Goal: Obtain resource: Download file/media

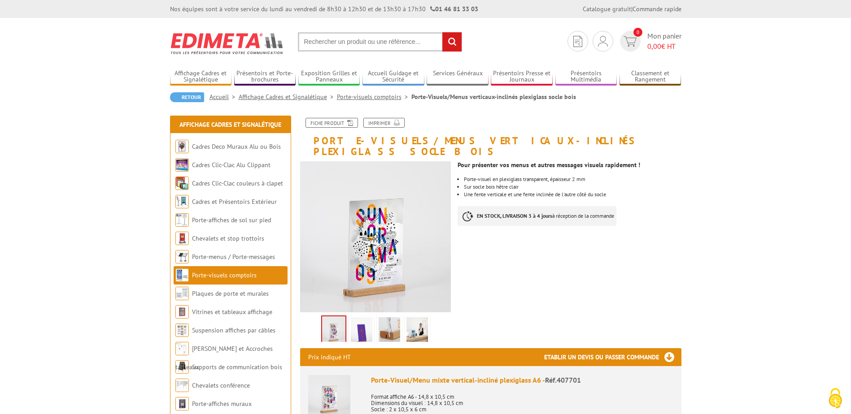
drag, startPoint x: 425, startPoint y: 0, endPoint x: 148, endPoint y: 61, distance: 283.1
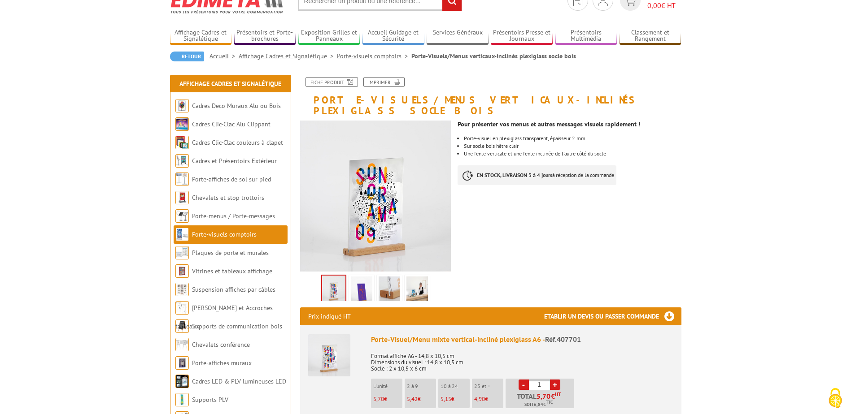
scroll to position [90, 0]
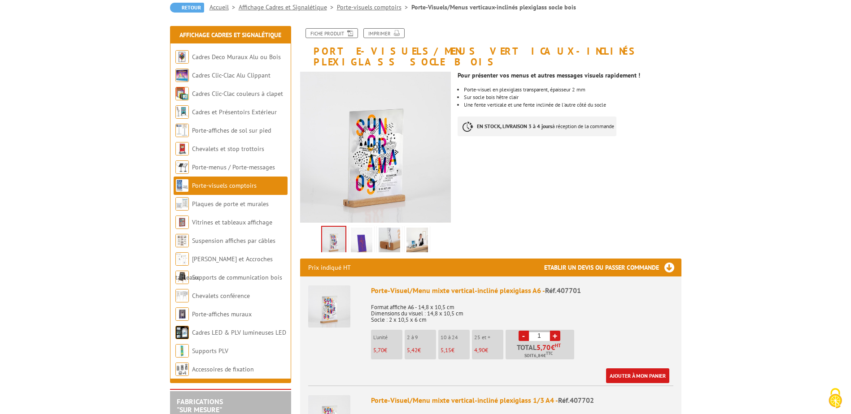
click at [361, 237] on img at bounding box center [362, 242] width 22 height 28
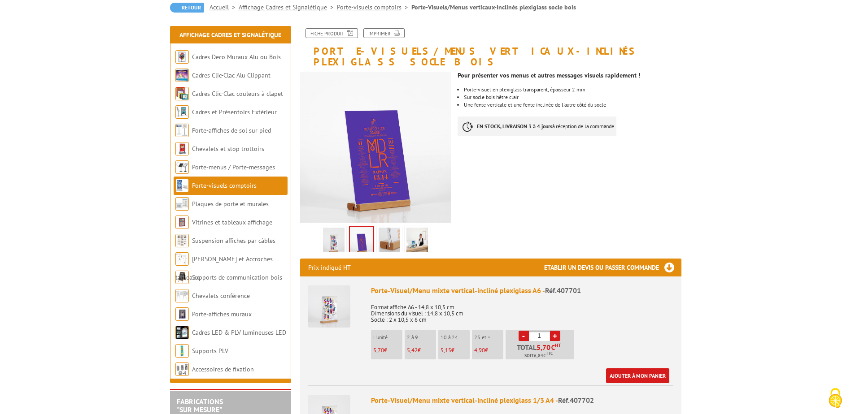
click at [393, 233] on img at bounding box center [390, 242] width 22 height 28
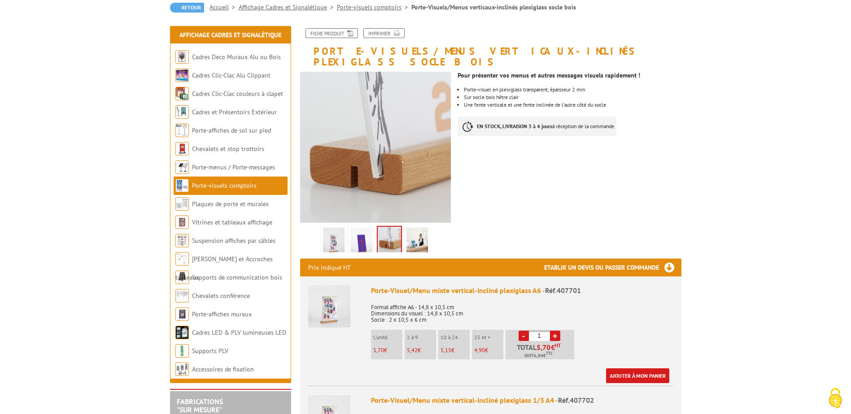
click at [425, 228] on img at bounding box center [417, 242] width 22 height 28
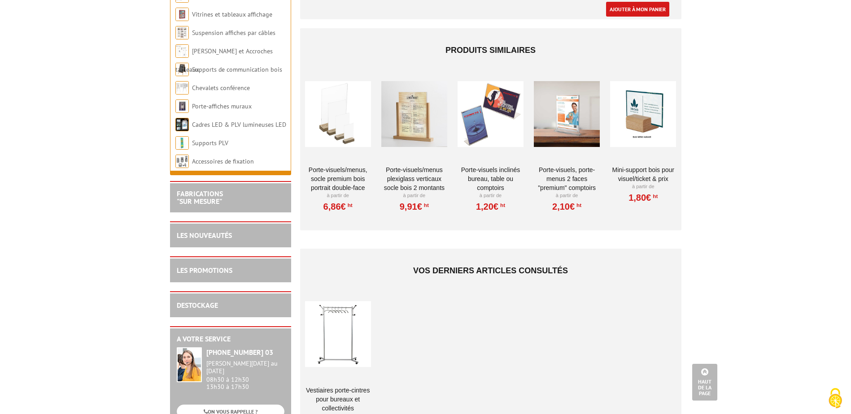
scroll to position [807, 0]
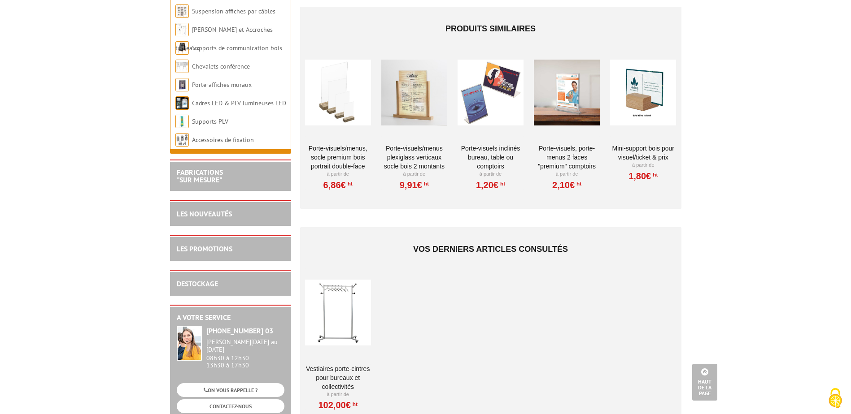
click at [350, 104] on div at bounding box center [338, 93] width 66 height 90
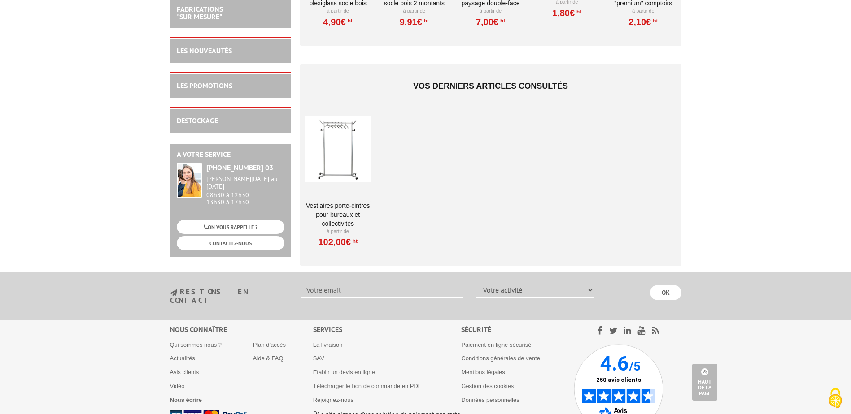
scroll to position [1121, 0]
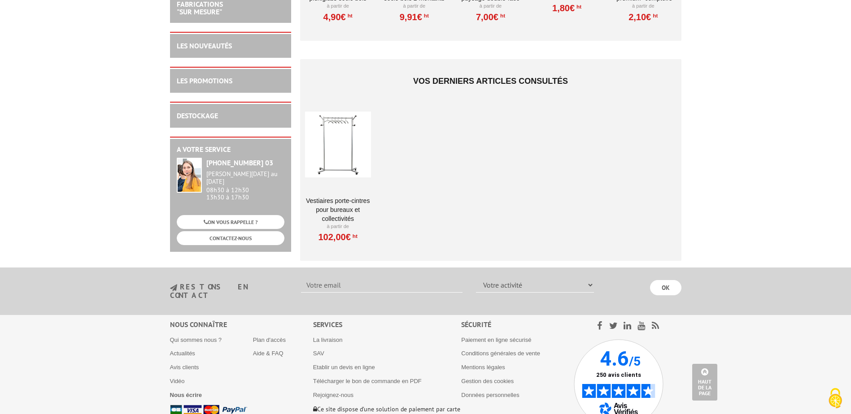
drag, startPoint x: 175, startPoint y: 1, endPoint x: 330, endPoint y: 114, distance: 192.3
click at [330, 114] on div at bounding box center [338, 145] width 66 height 90
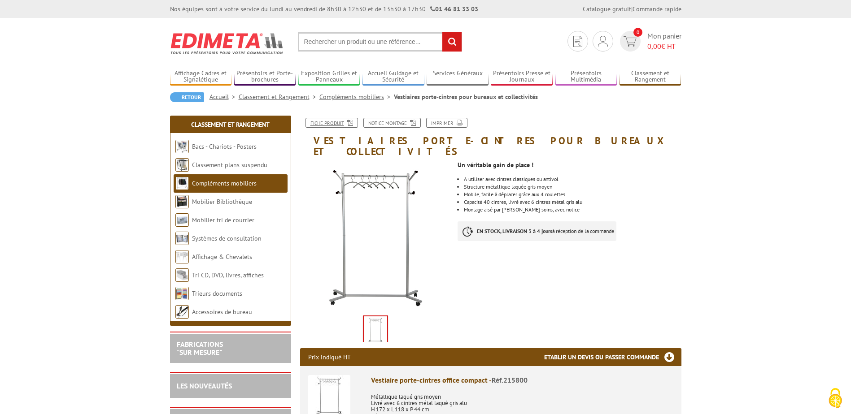
click at [345, 120] on icon at bounding box center [348, 122] width 9 height 8
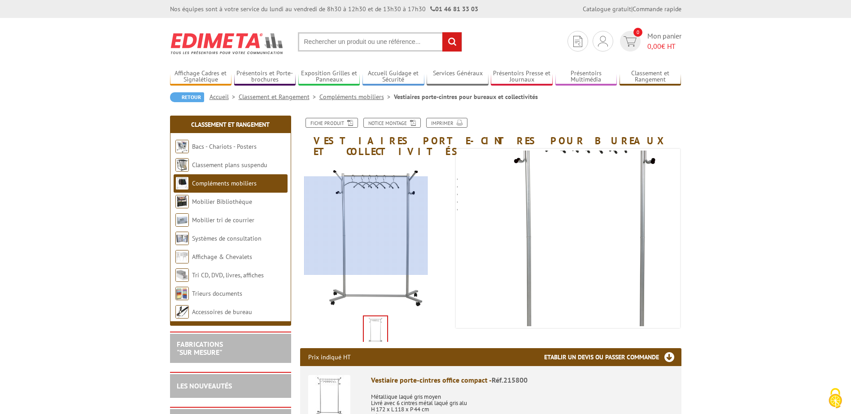
click at [366, 226] on div at bounding box center [366, 226] width 124 height 99
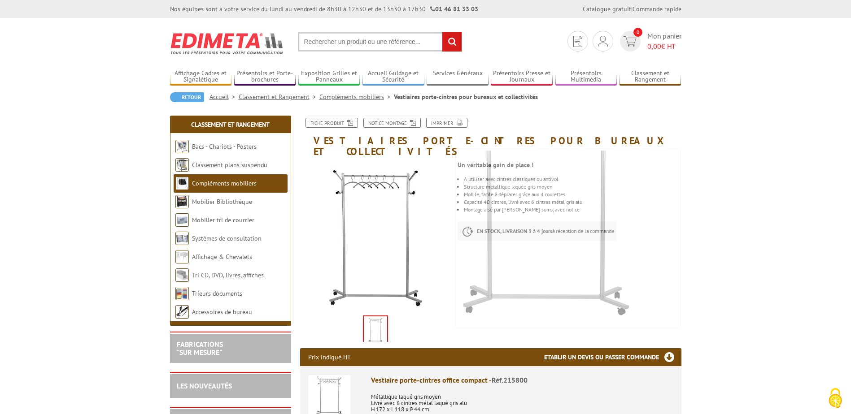
click at [380, 317] on img at bounding box center [375, 331] width 23 height 28
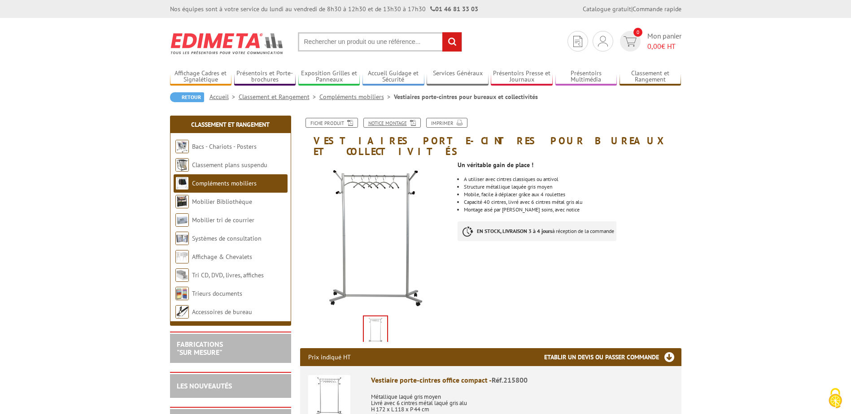
click at [399, 122] on link "Notice Montage" at bounding box center [391, 123] width 57 height 10
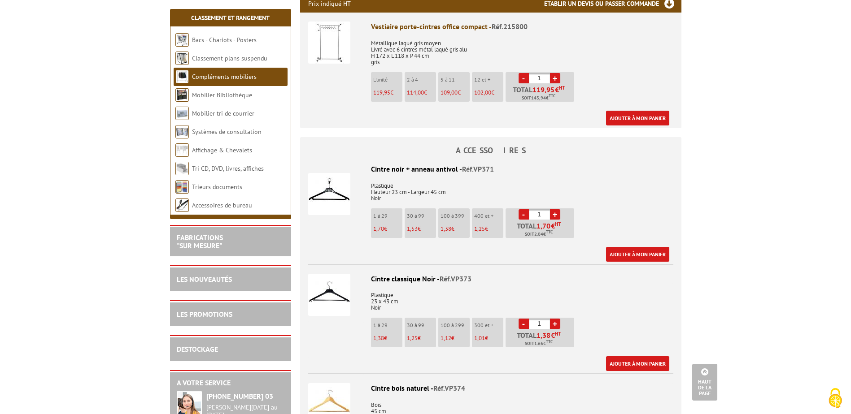
scroll to position [359, 0]
